Goal: Complete application form: Complete application form

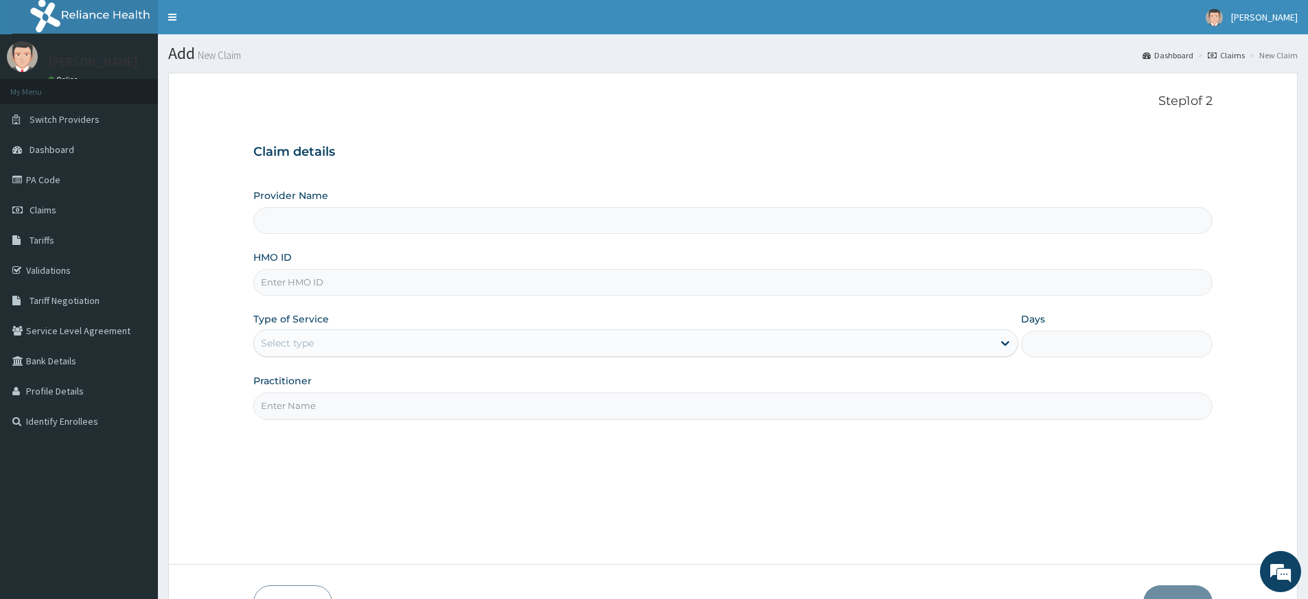
type input "Pure Fitness Africa | Lekki (fka Fitness Central)"
type input "1"
click at [312, 417] on input "Practitioner" at bounding box center [732, 406] width 959 height 27
type input "pure fitness africa"
click at [363, 282] on input "HMO ID" at bounding box center [732, 282] width 959 height 27
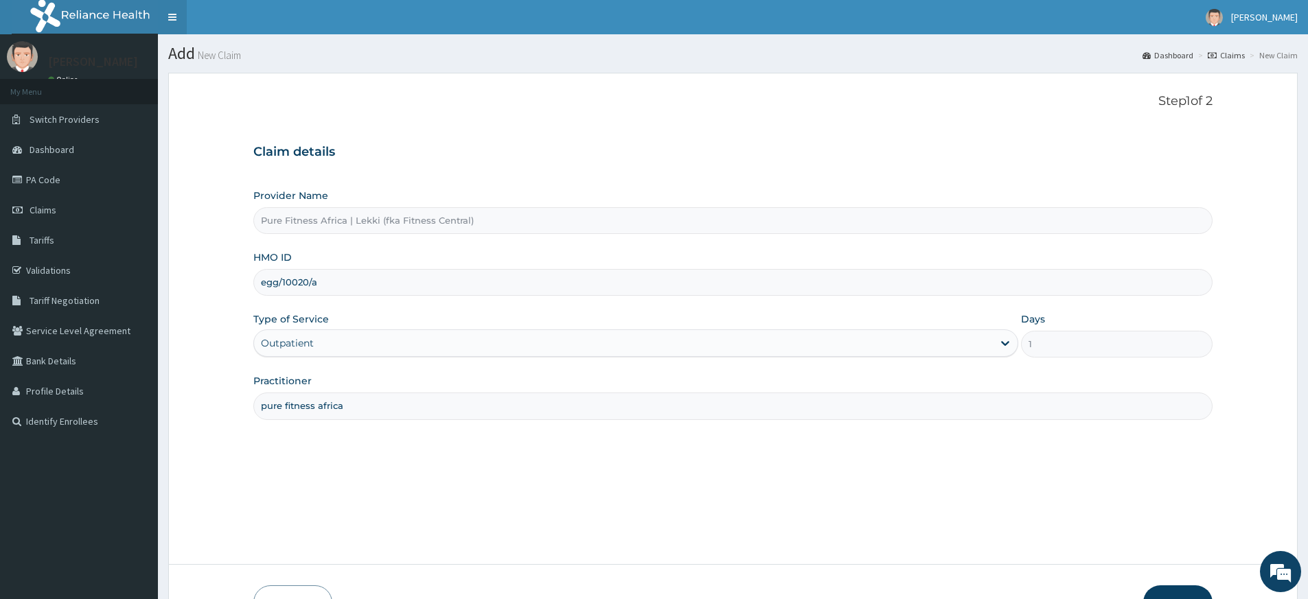
type input "egg/10020/a"
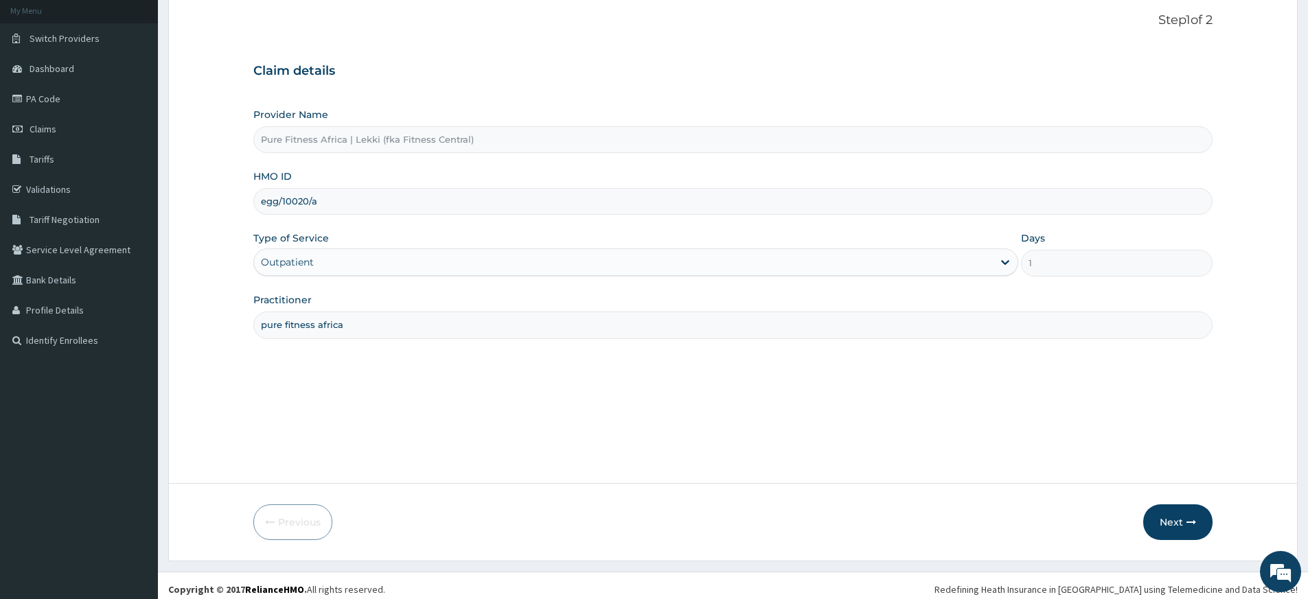
scroll to position [89, 0]
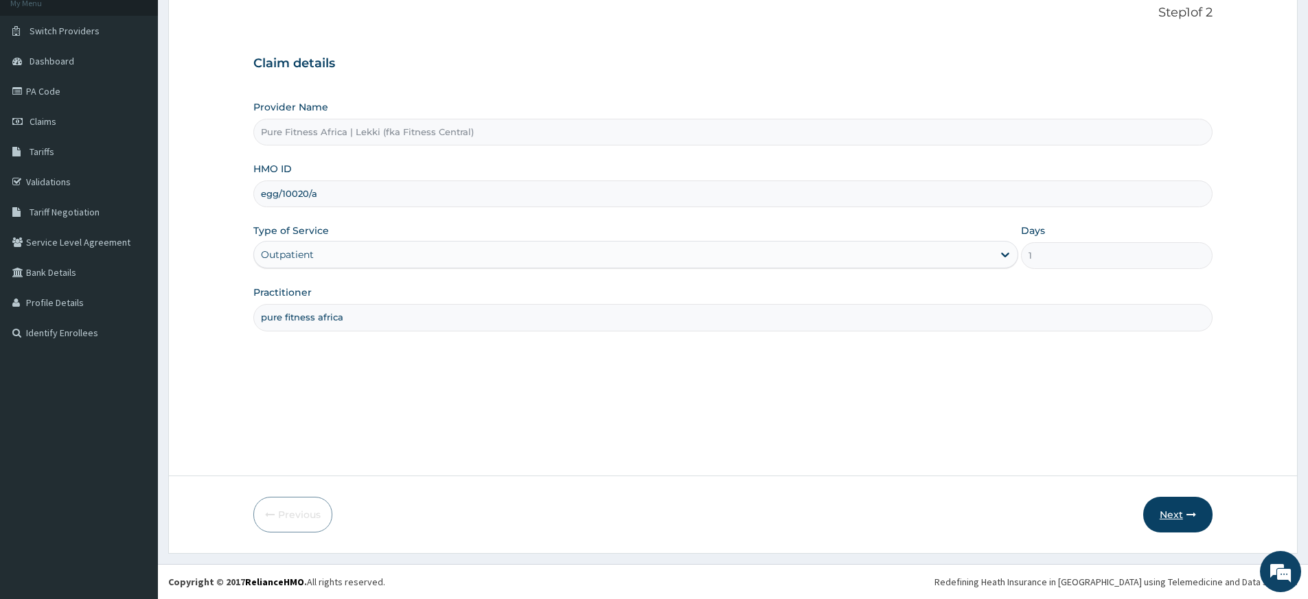
click at [1187, 514] on icon "button" at bounding box center [1192, 515] width 10 height 10
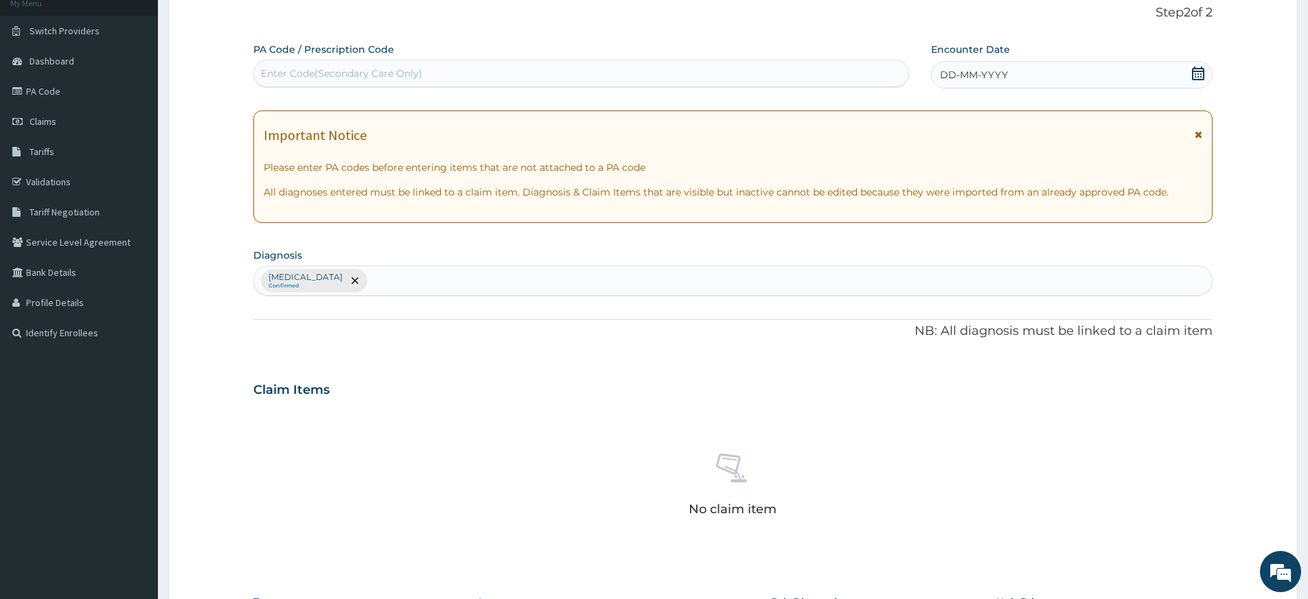
click at [1200, 73] on icon at bounding box center [1198, 74] width 14 height 14
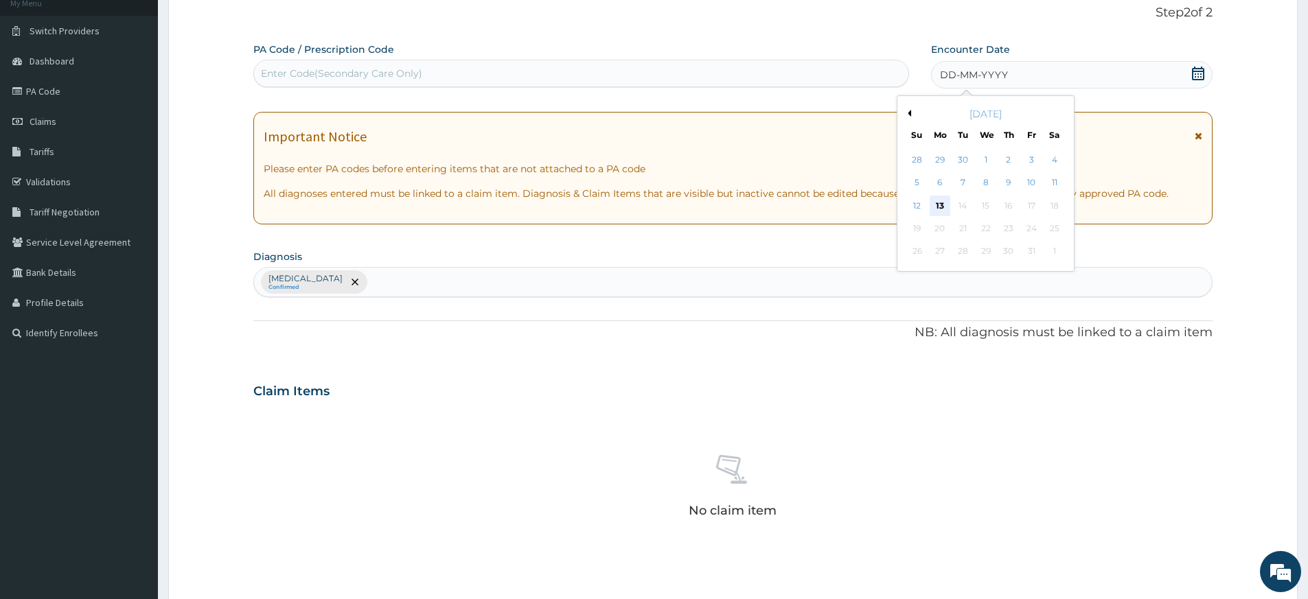
click at [942, 203] on div "13" at bounding box center [940, 206] width 21 height 21
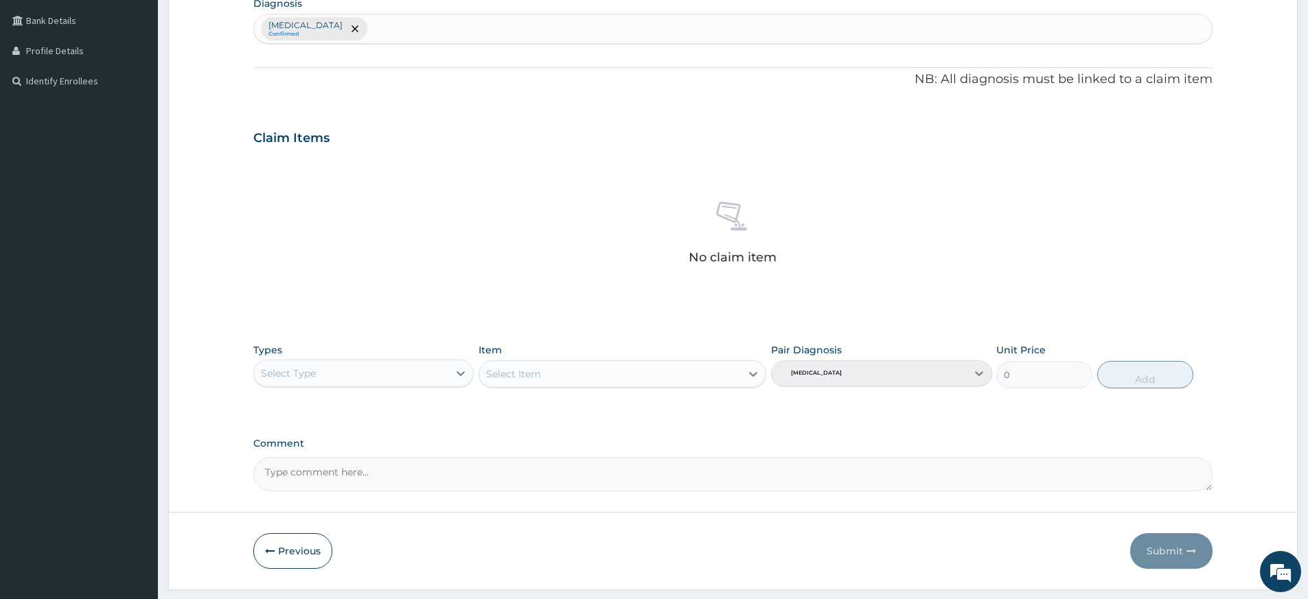
scroll to position [377, 0]
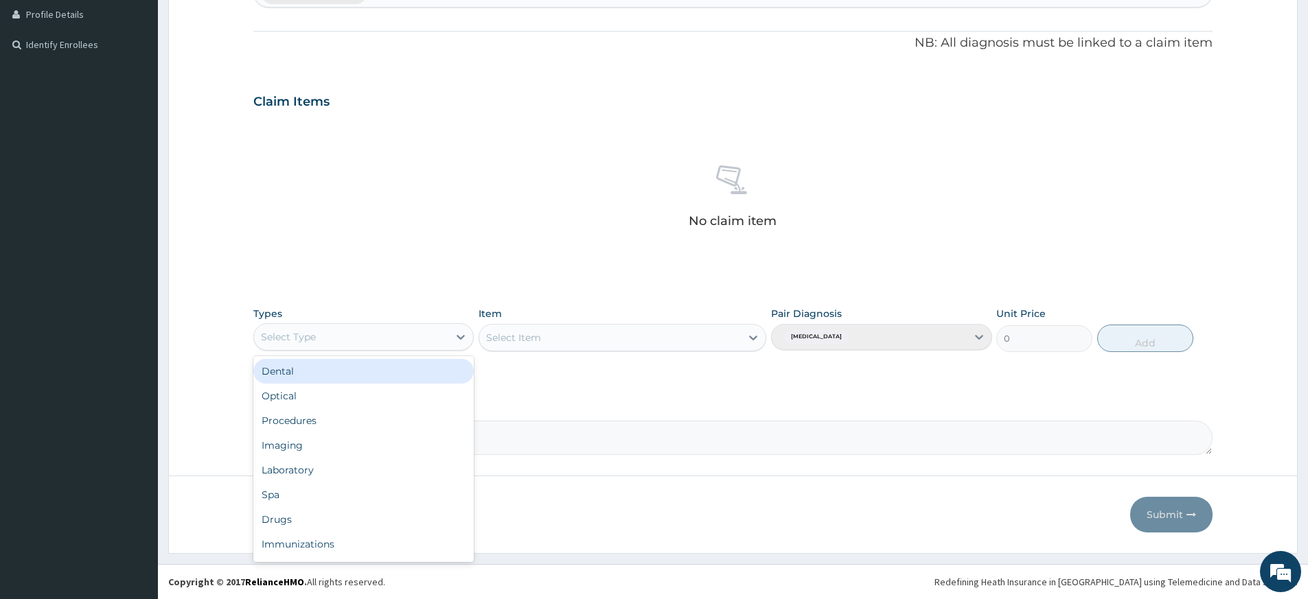
click at [422, 333] on div "Select Type" at bounding box center [351, 337] width 194 height 22
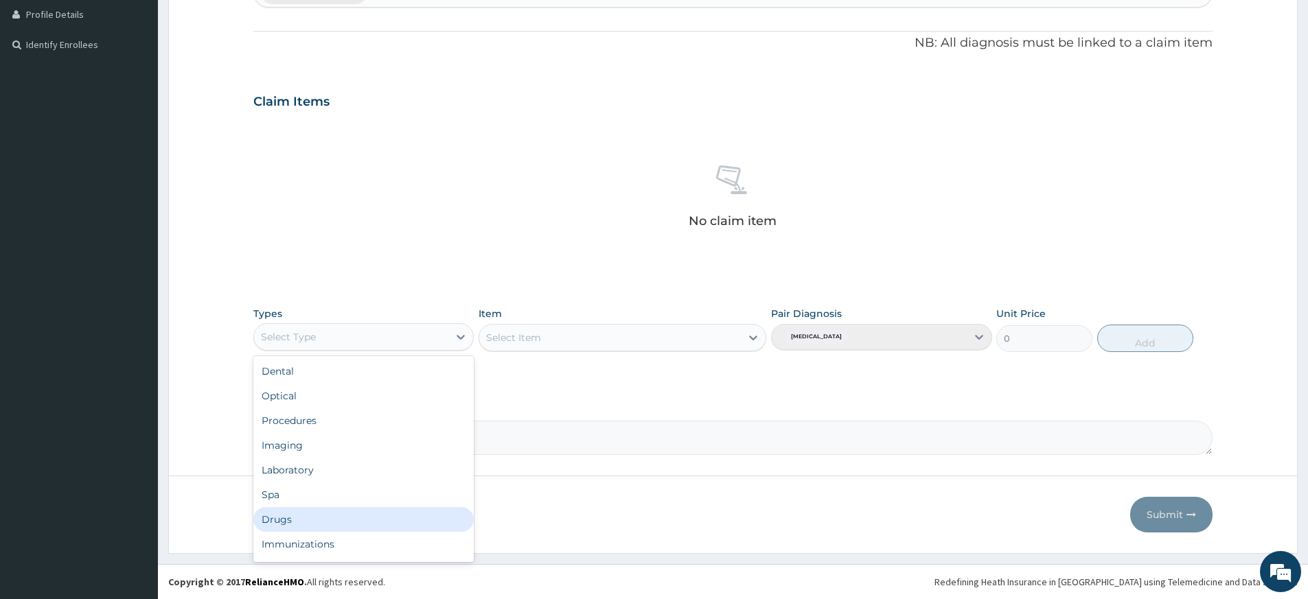
scroll to position [47, 0]
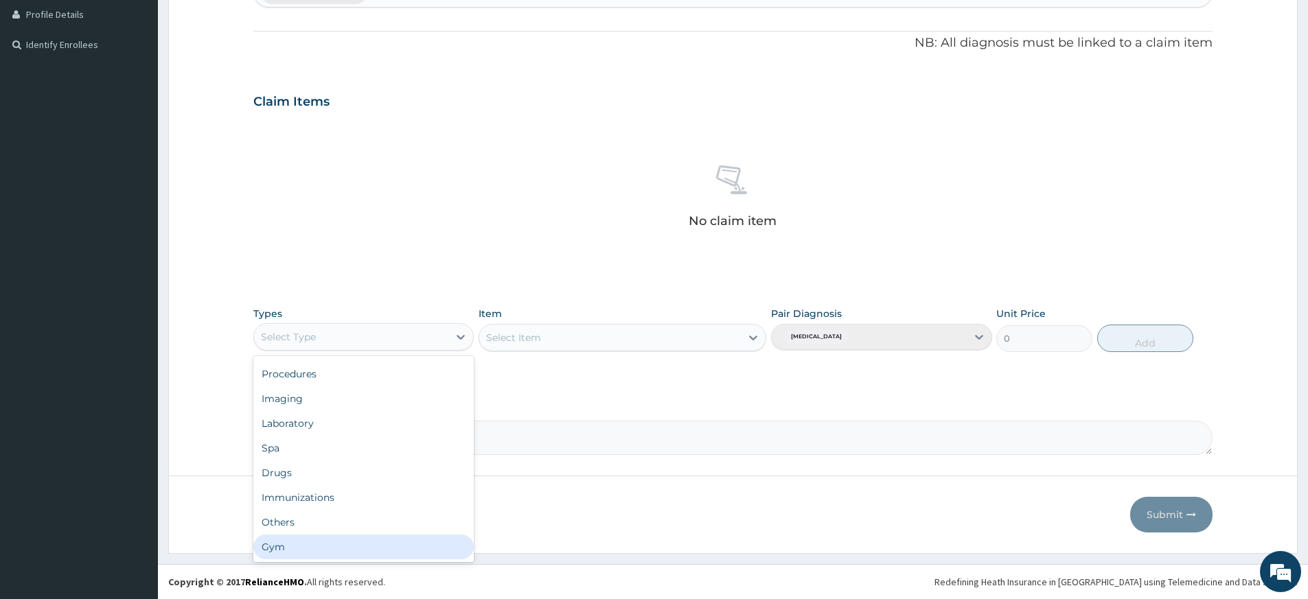
click at [377, 552] on div "Gym" at bounding box center [363, 547] width 220 height 25
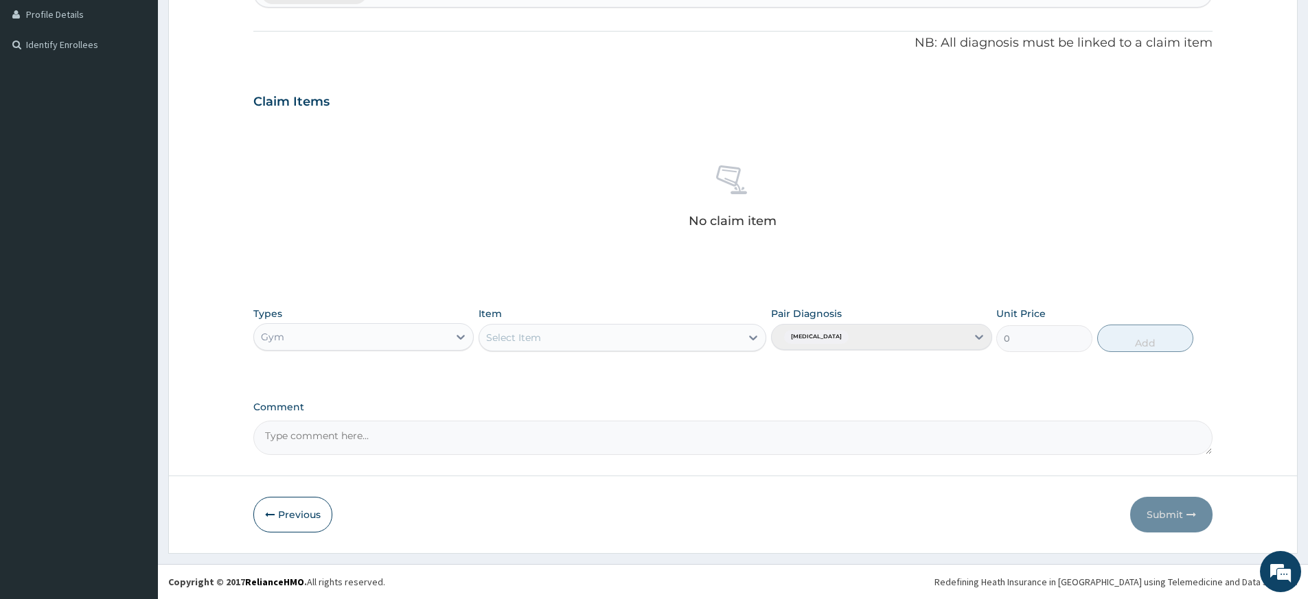
click at [664, 334] on div "Select Item" at bounding box center [610, 338] width 262 height 22
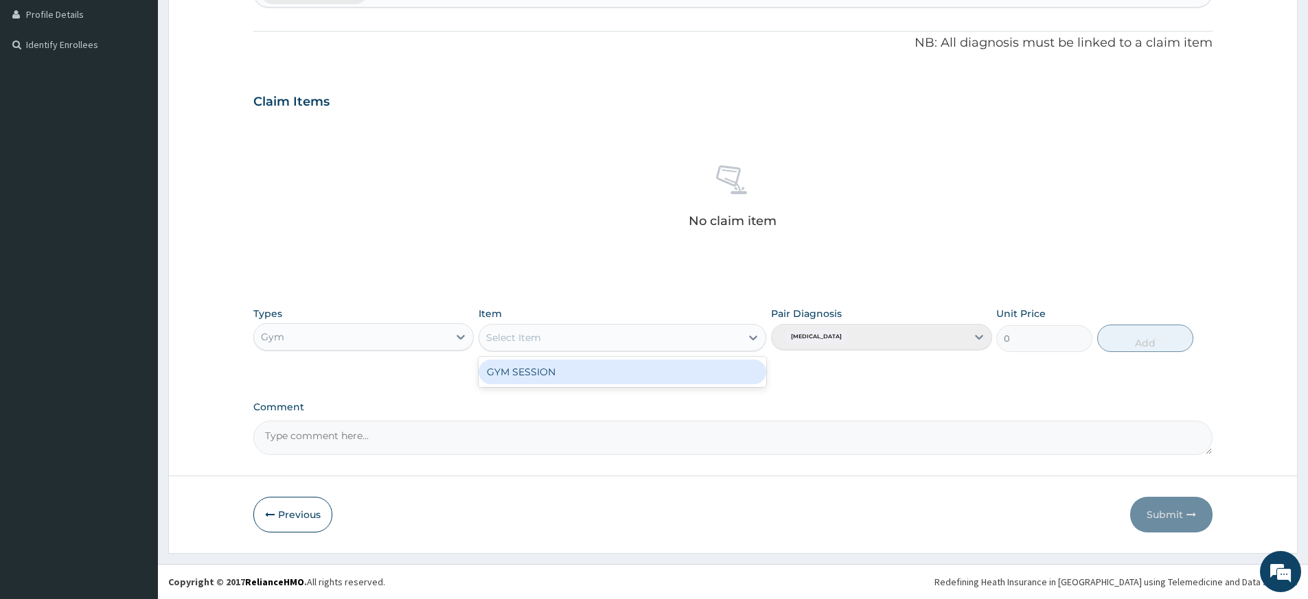
click at [716, 374] on div "GYM SESSION" at bounding box center [623, 372] width 288 height 25
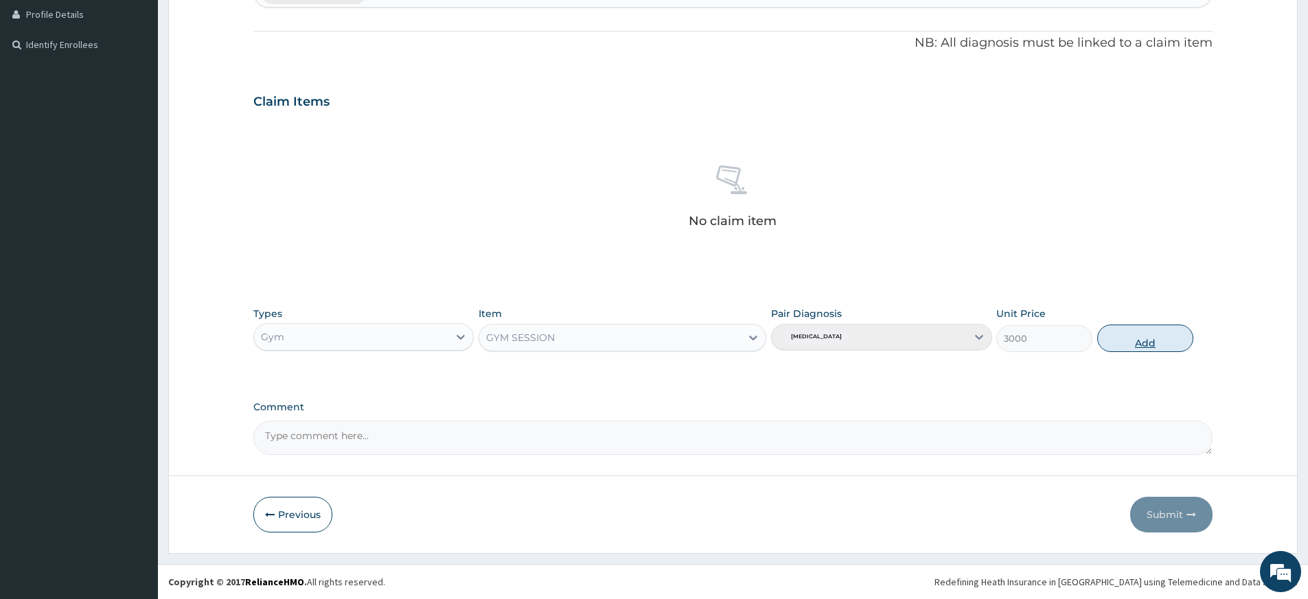
click at [1145, 337] on button "Add" at bounding box center [1145, 338] width 96 height 27
type input "0"
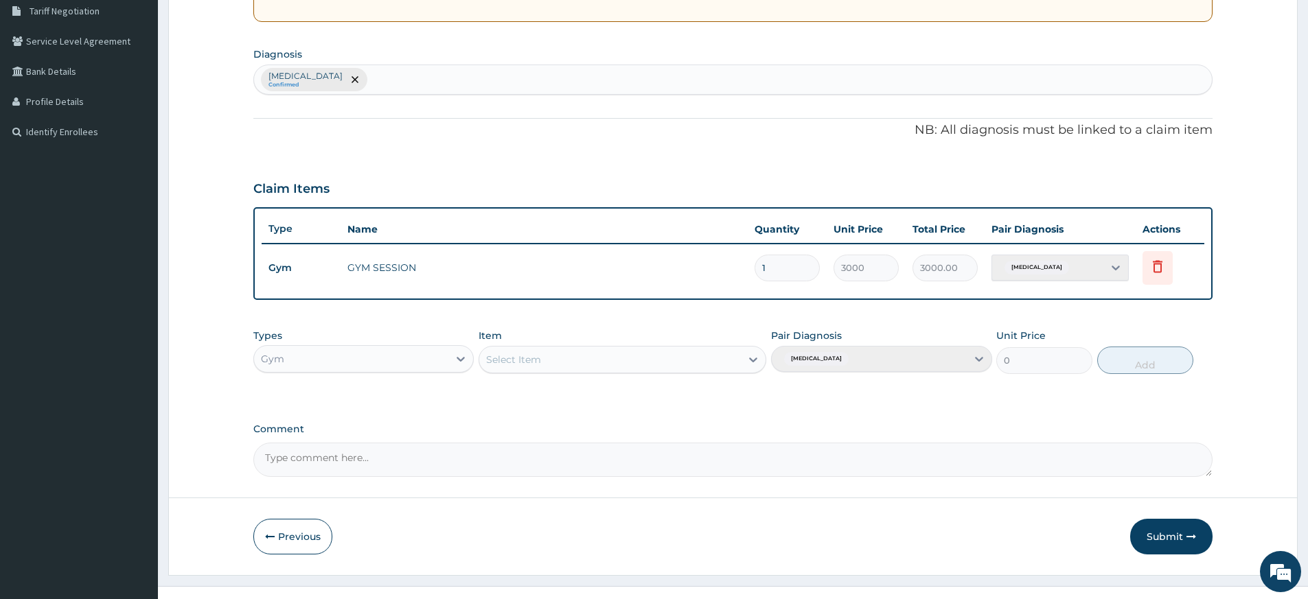
scroll to position [0, 0]
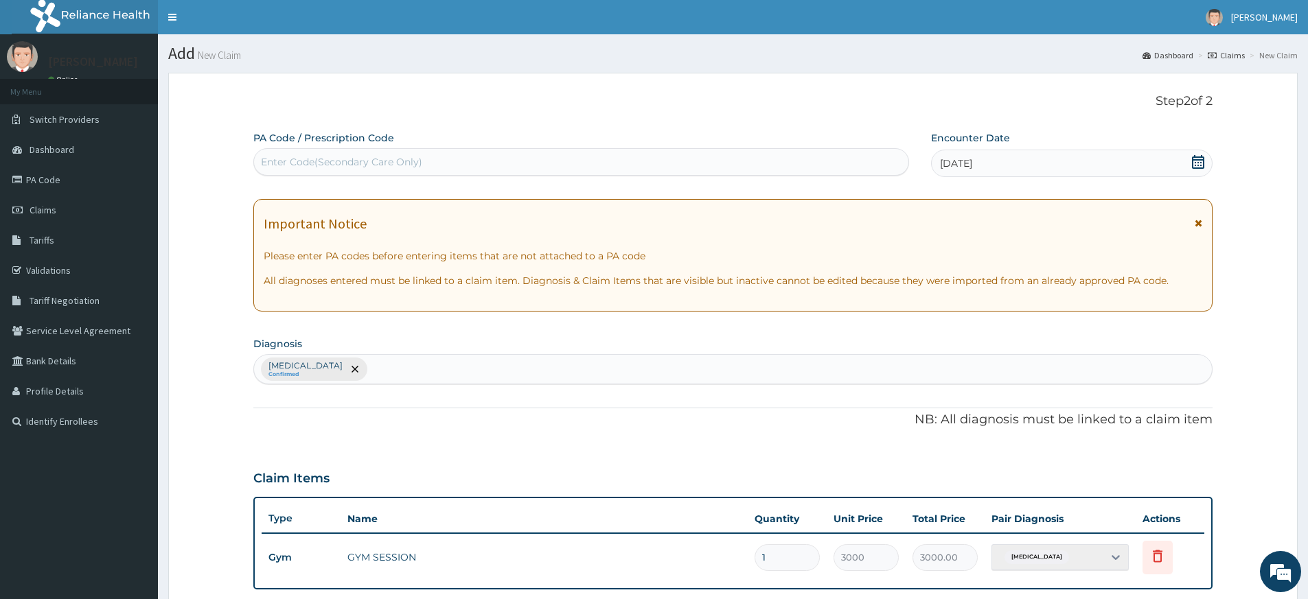
click at [733, 155] on div "Enter Code(Secondary Care Only)" at bounding box center [581, 162] width 654 height 22
type input "PA/CFB45C"
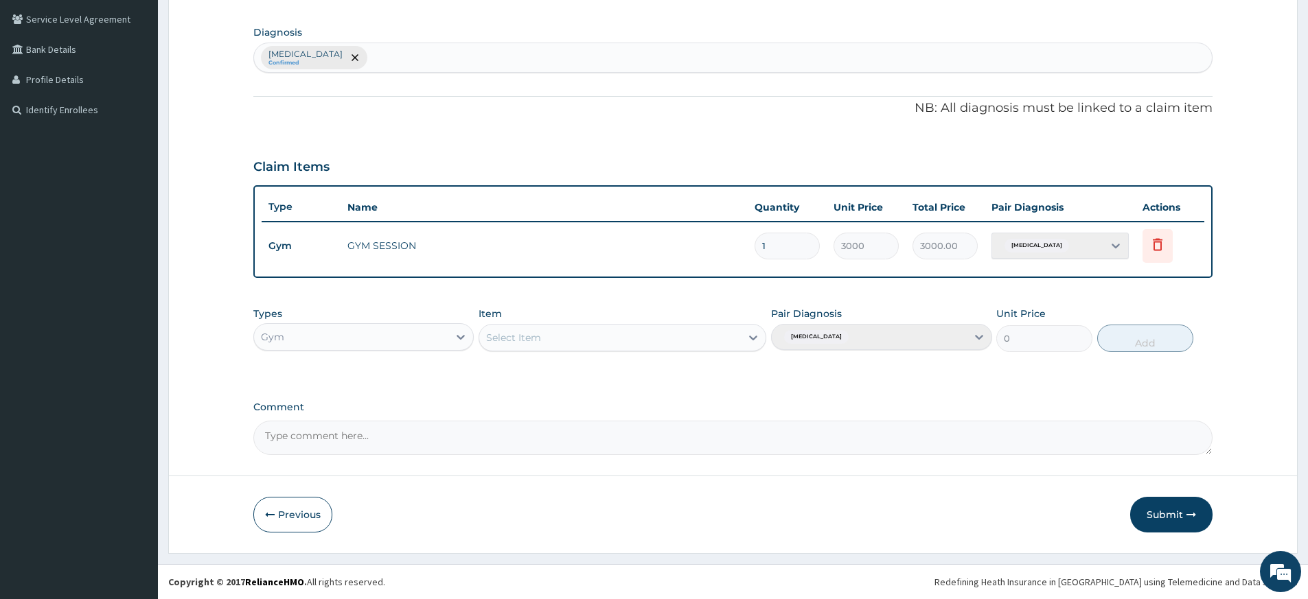
click at [1175, 505] on button "Submit" at bounding box center [1171, 515] width 82 height 36
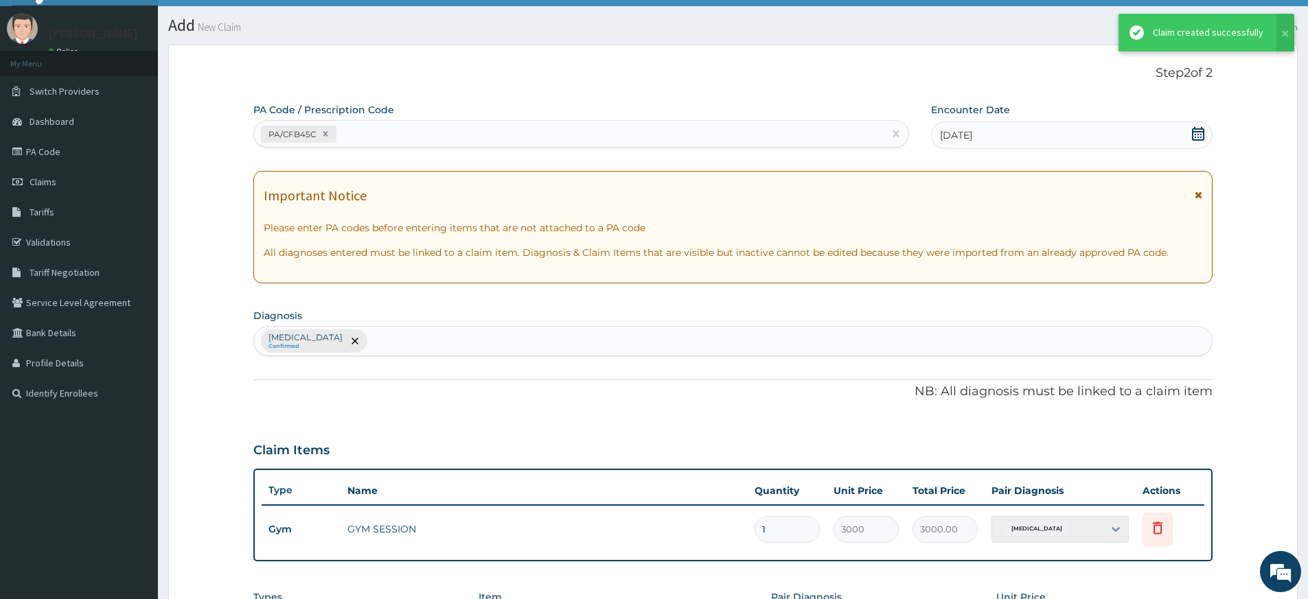
scroll to position [312, 0]
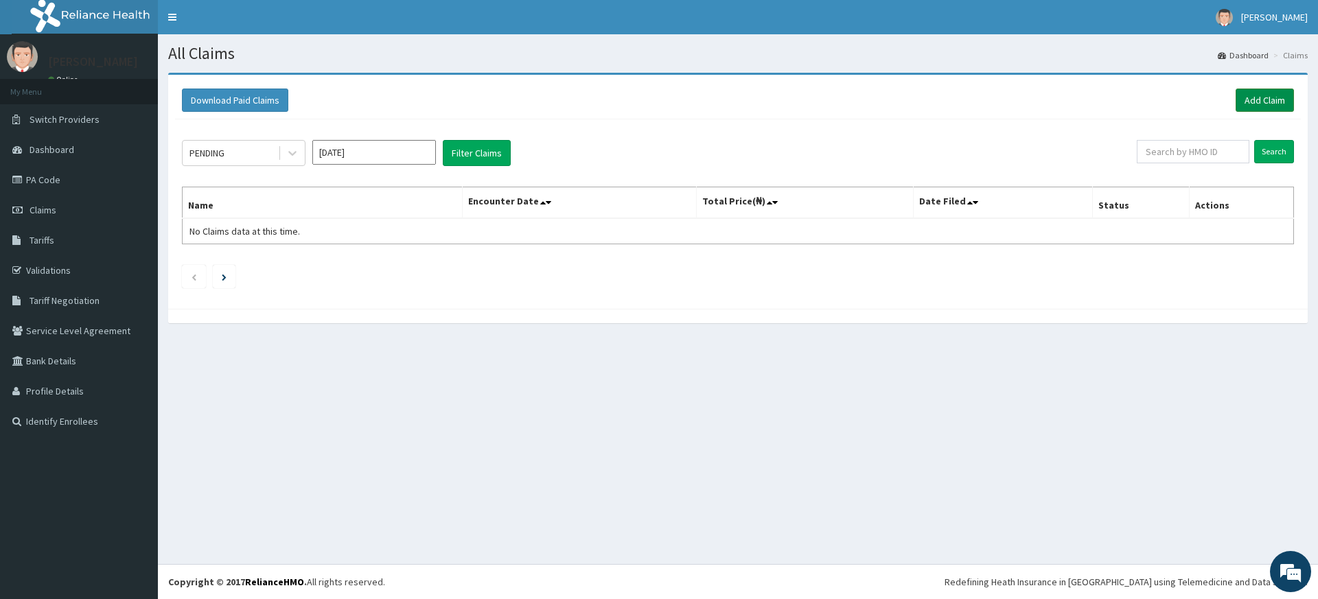
click at [1269, 91] on link "Add Claim" at bounding box center [1265, 100] width 58 height 23
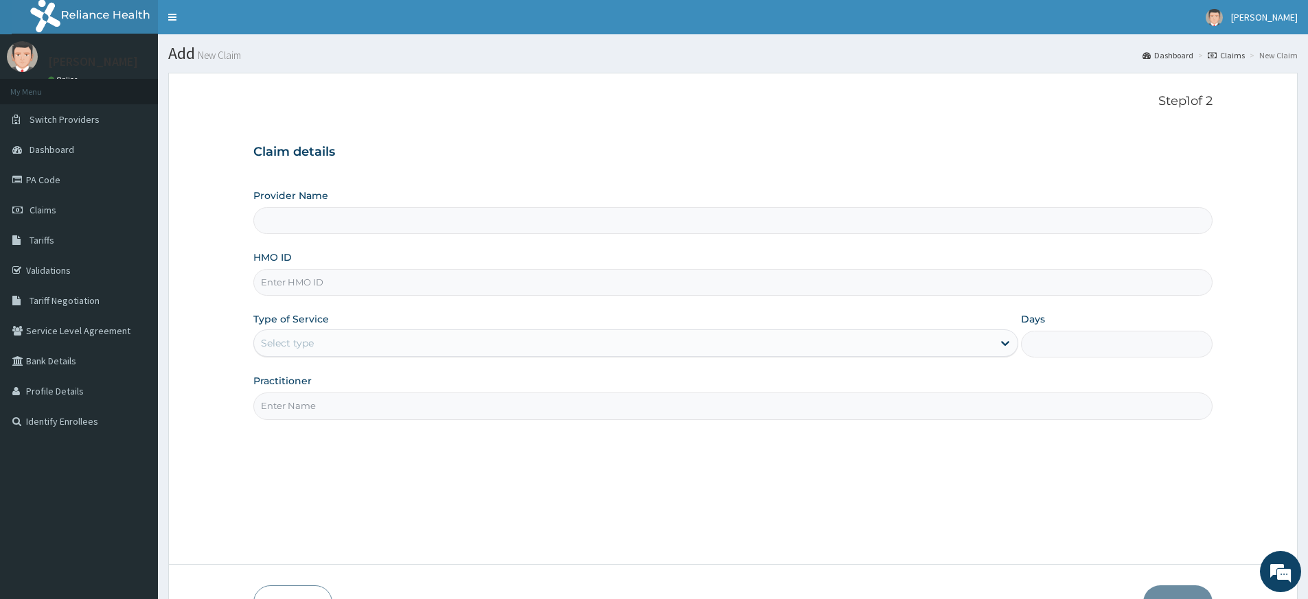
click at [617, 414] on input "Practitioner" at bounding box center [732, 406] width 959 height 27
type input "pure fitness africa"
type input "Pure Fitness Africa | Lekki (fka Fitness Central)"
type input "1"
click at [348, 287] on input "HMO ID" at bounding box center [732, 282] width 959 height 27
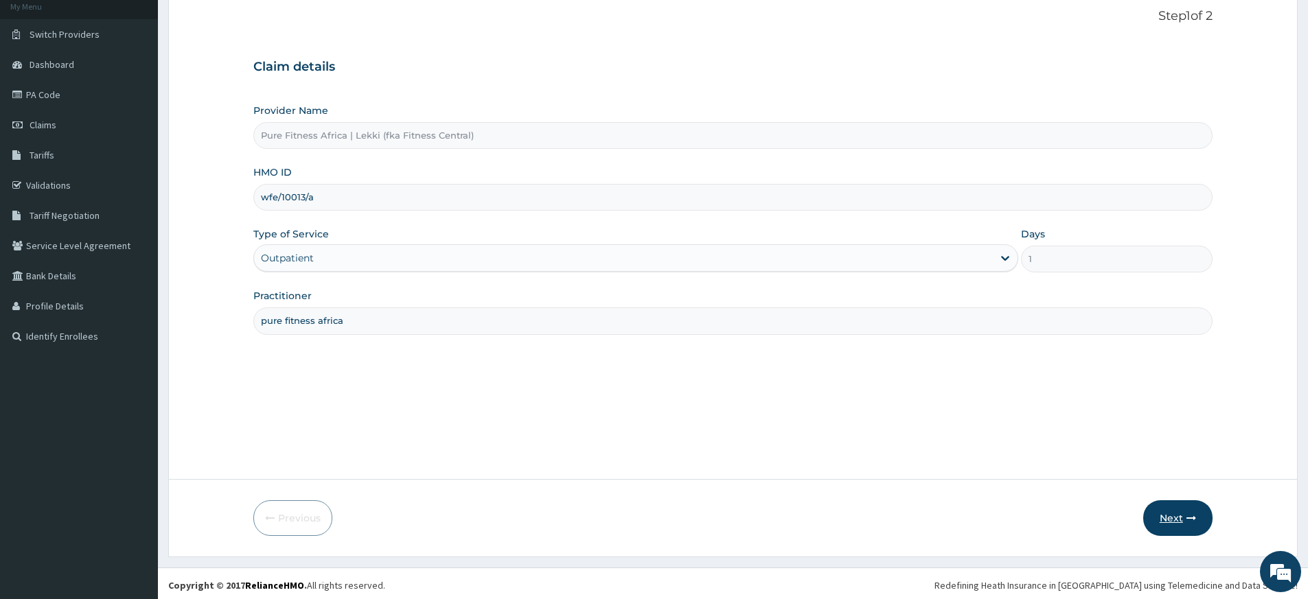
scroll to position [89, 0]
type input "wfe/10013/a"
click at [1188, 520] on button "Next" at bounding box center [1177, 515] width 69 height 36
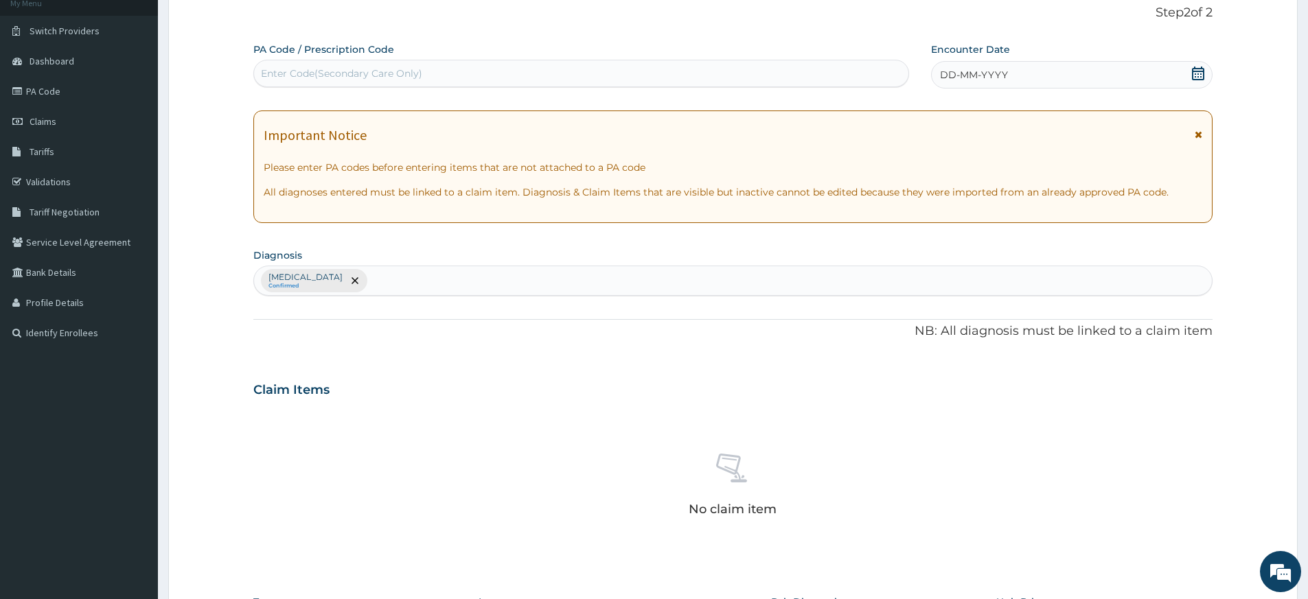
click at [1199, 69] on icon at bounding box center [1198, 74] width 14 height 14
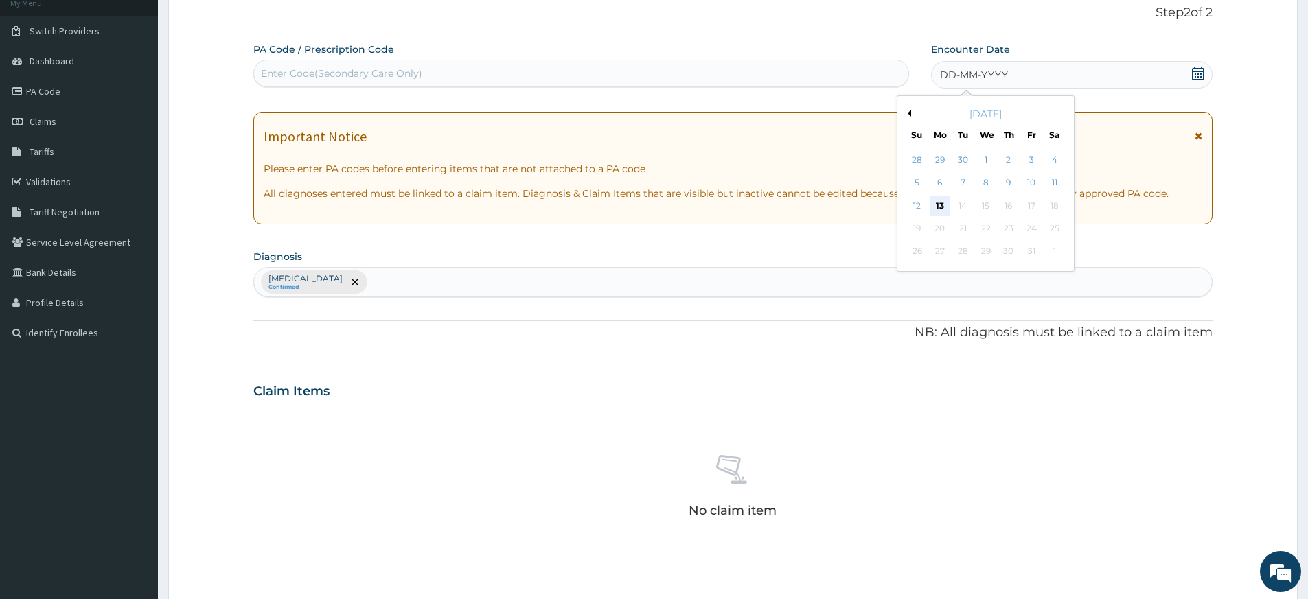
click at [942, 203] on div "13" at bounding box center [940, 206] width 21 height 21
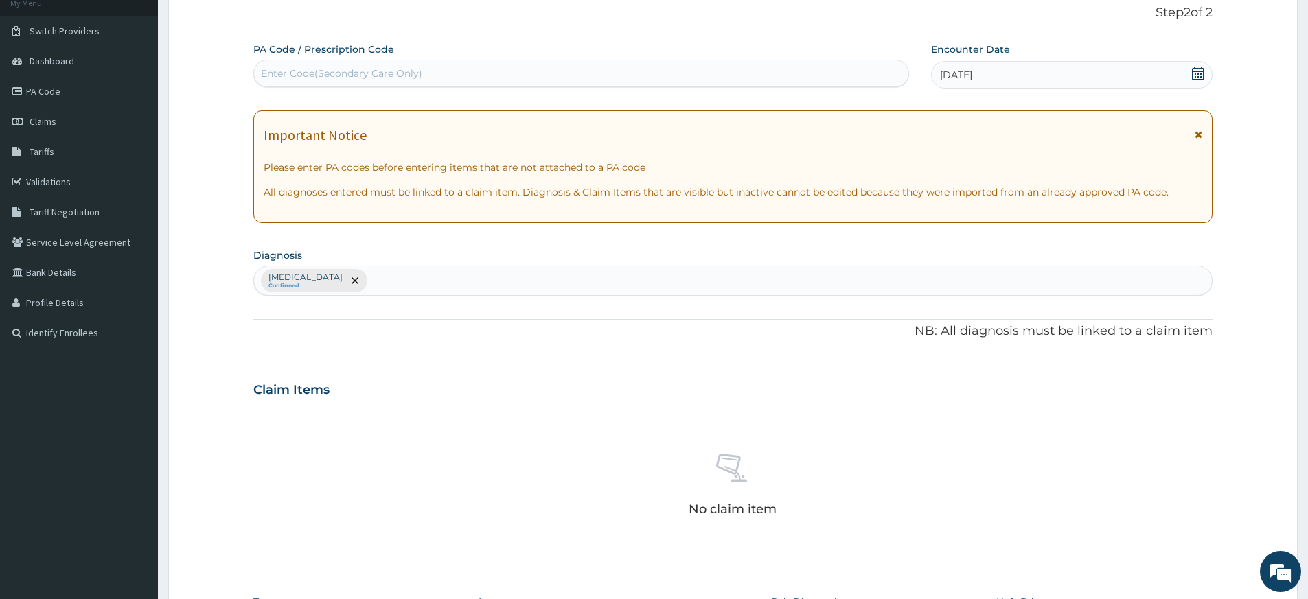
scroll to position [377, 0]
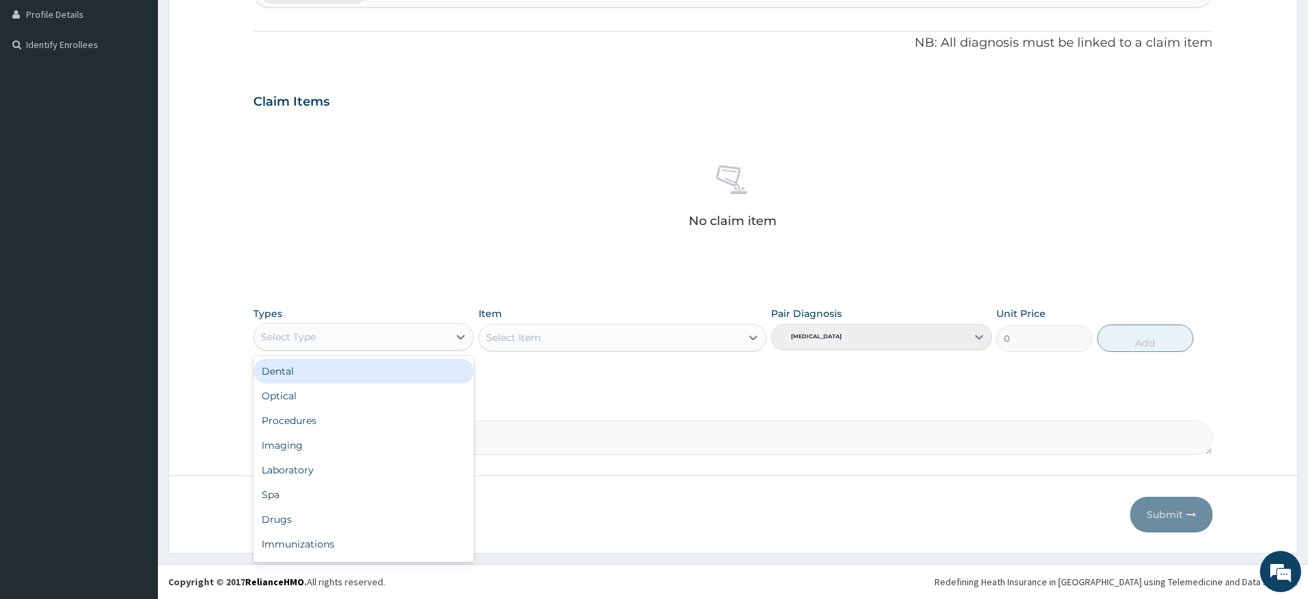
click at [358, 331] on div "Select Type" at bounding box center [351, 337] width 194 height 22
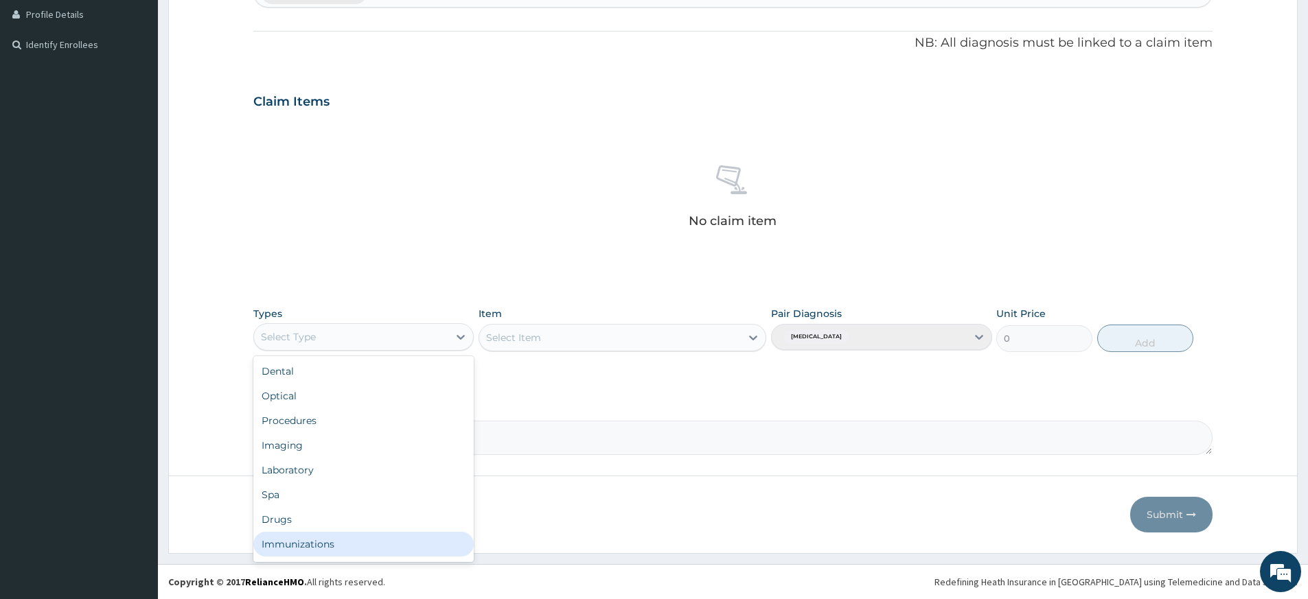
scroll to position [47, 0]
click at [358, 539] on div "Gym" at bounding box center [363, 547] width 220 height 25
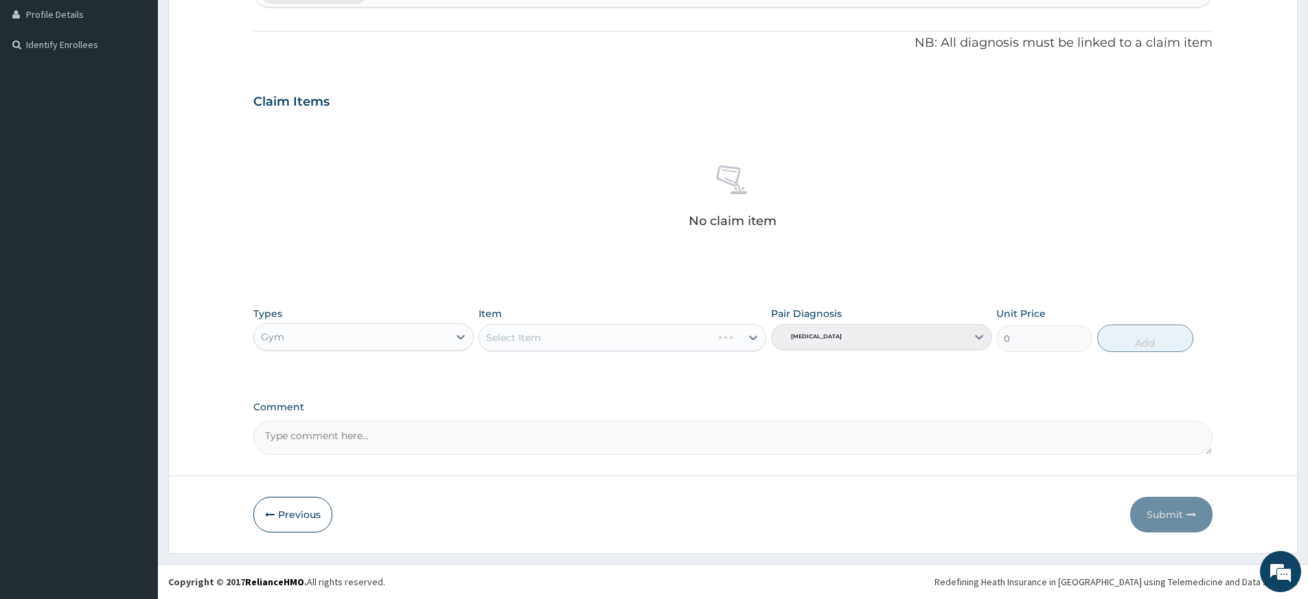
click at [589, 341] on div "Select Item" at bounding box center [623, 337] width 288 height 27
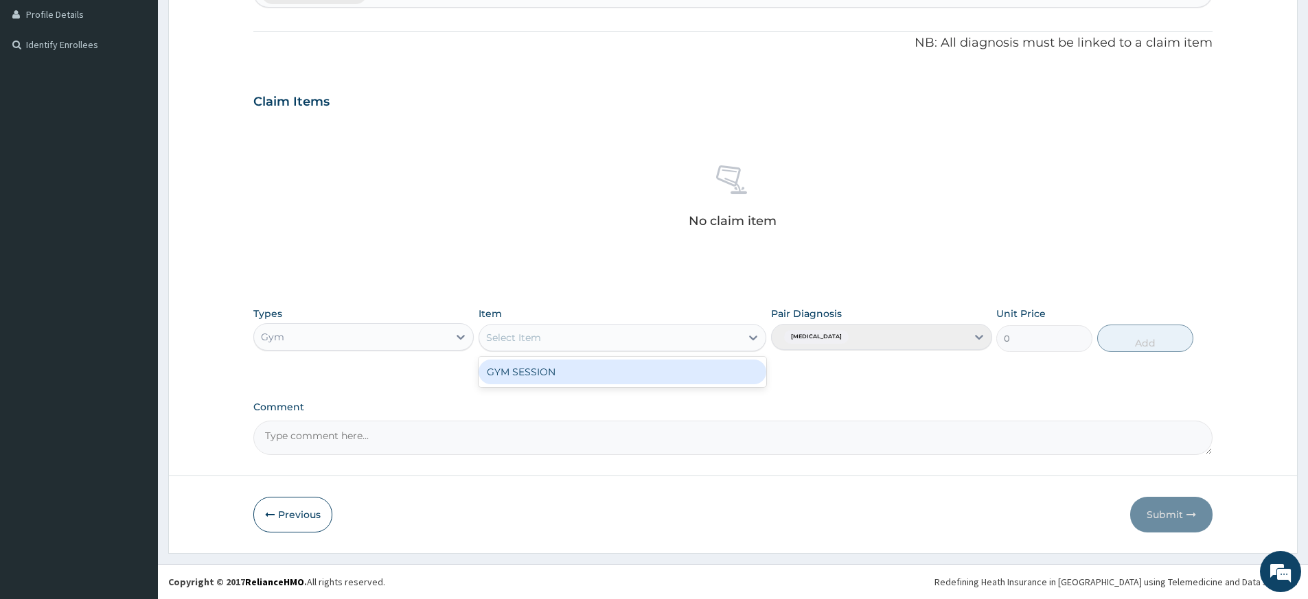
click at [590, 341] on div "Select Item" at bounding box center [610, 338] width 262 height 22
click at [573, 373] on div "GYM SESSION" at bounding box center [623, 372] width 288 height 25
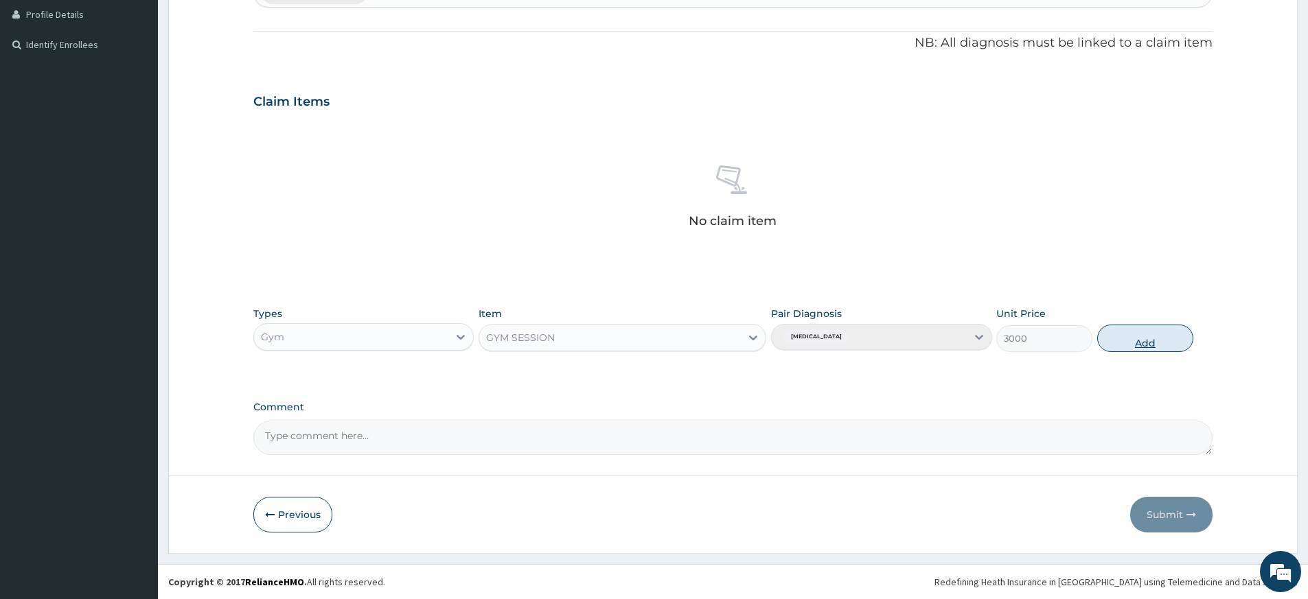
click at [1152, 338] on button "Add" at bounding box center [1145, 338] width 96 height 27
type input "0"
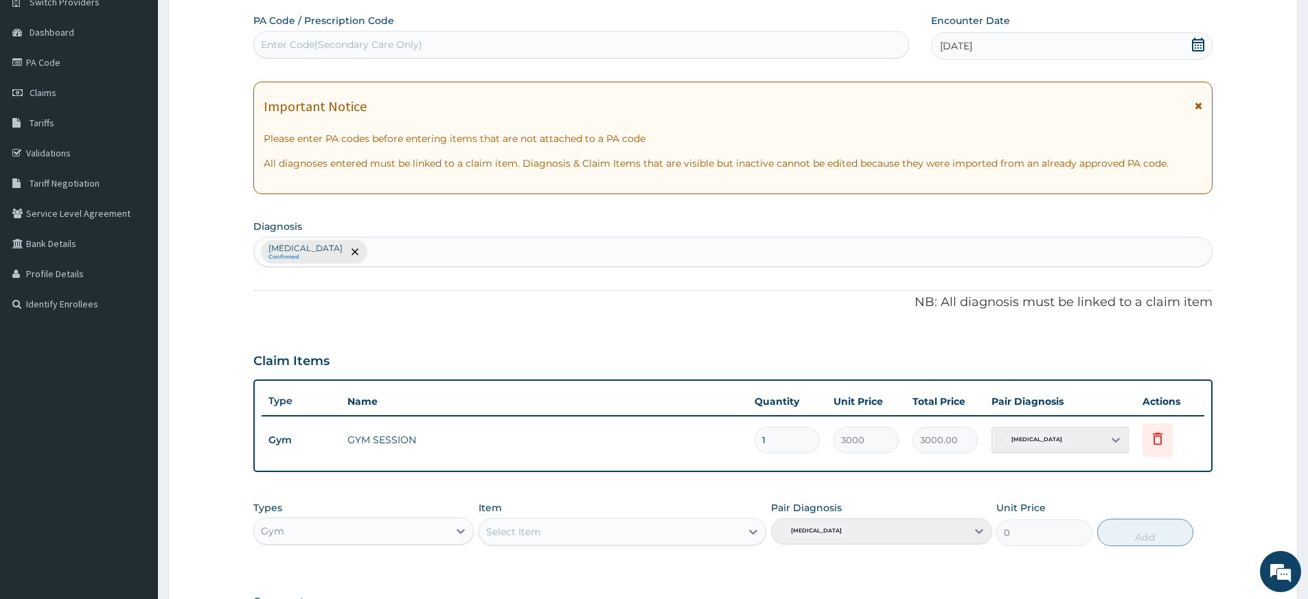
scroll to position [0, 0]
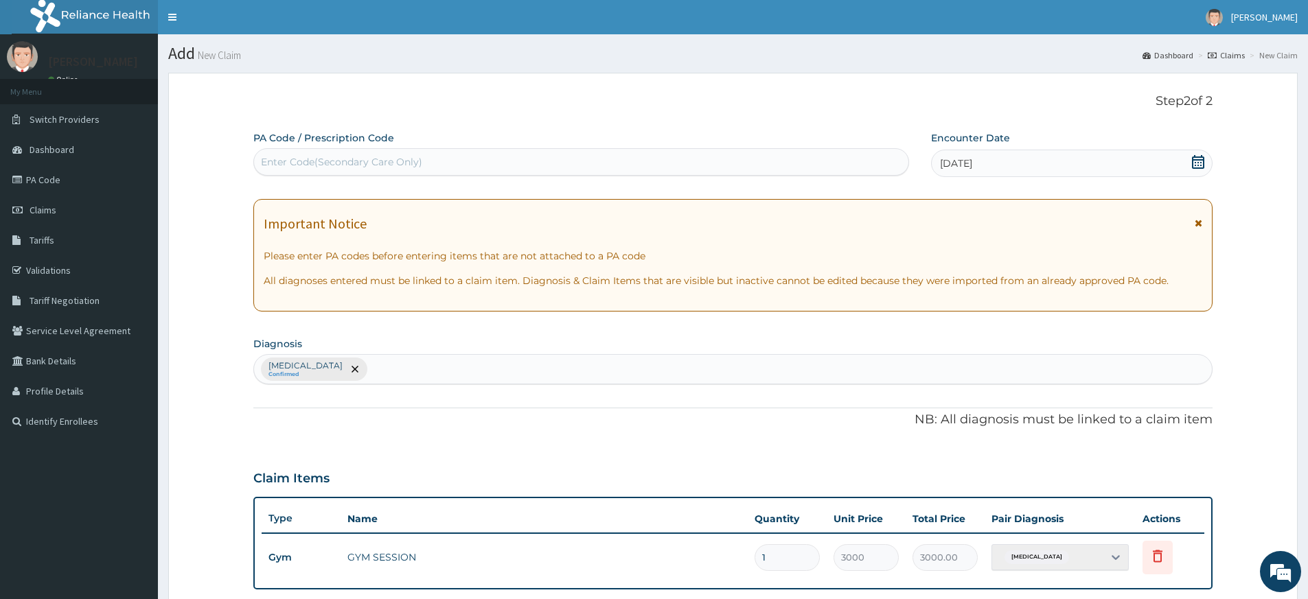
click at [690, 150] on div "Enter Code(Secondary Care Only)" at bounding box center [581, 161] width 656 height 27
type input "PA/DA6530"
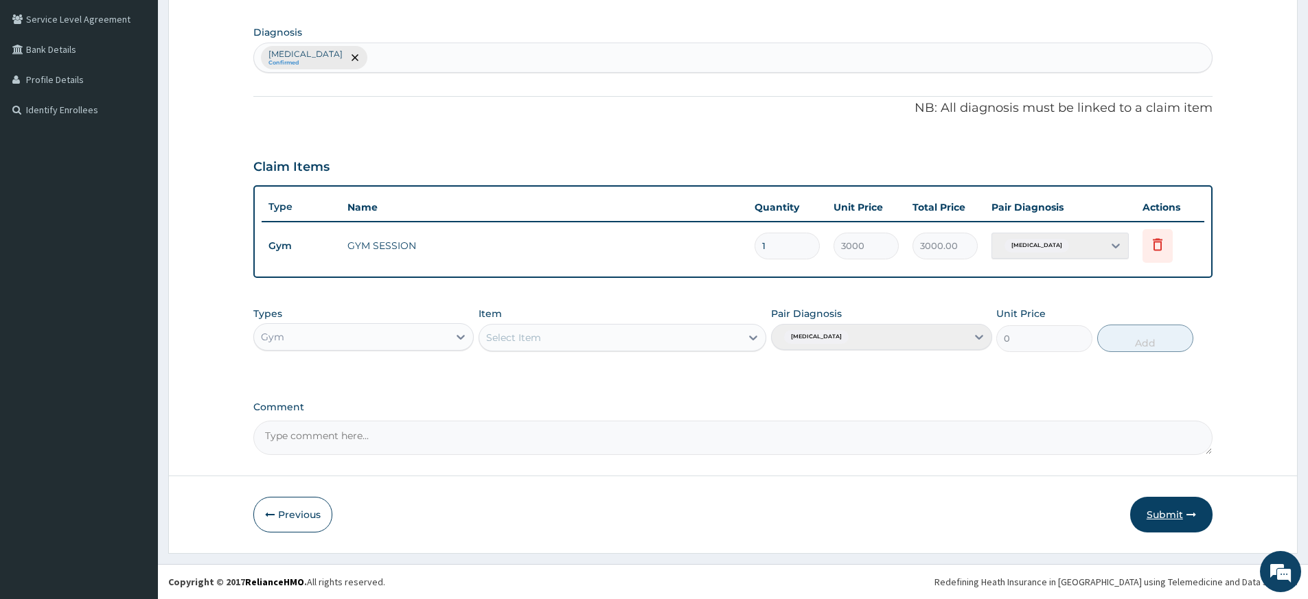
click at [1174, 522] on button "Submit" at bounding box center [1171, 515] width 82 height 36
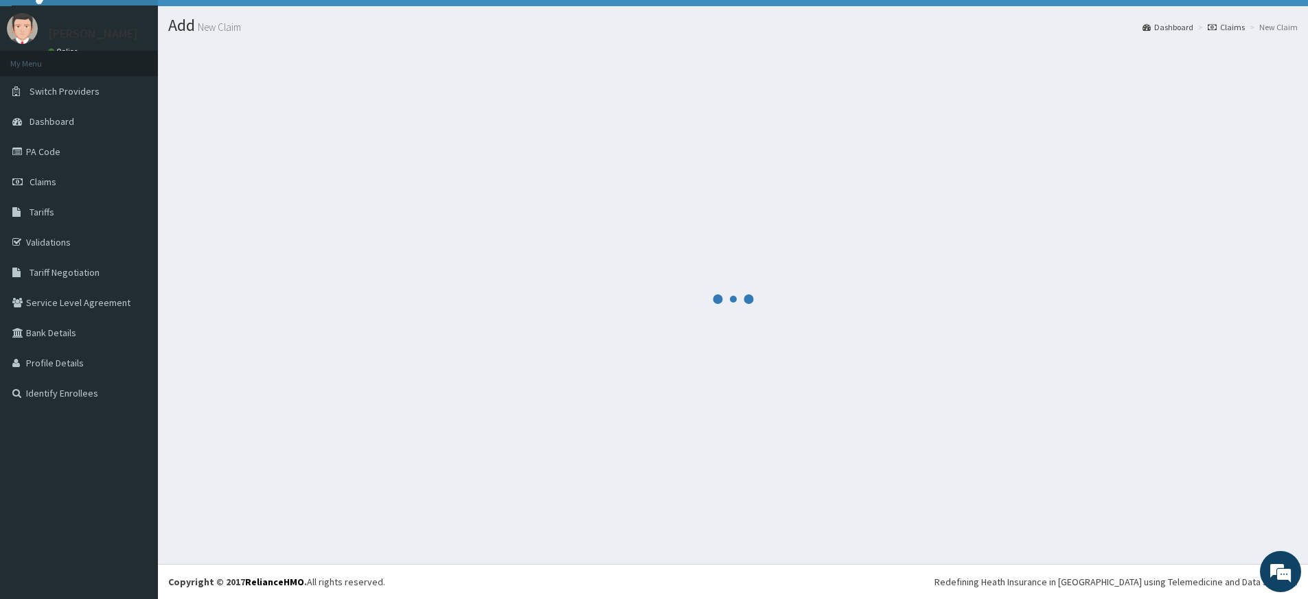
scroll to position [312, 0]
